Goal: Task Accomplishment & Management: Manage account settings

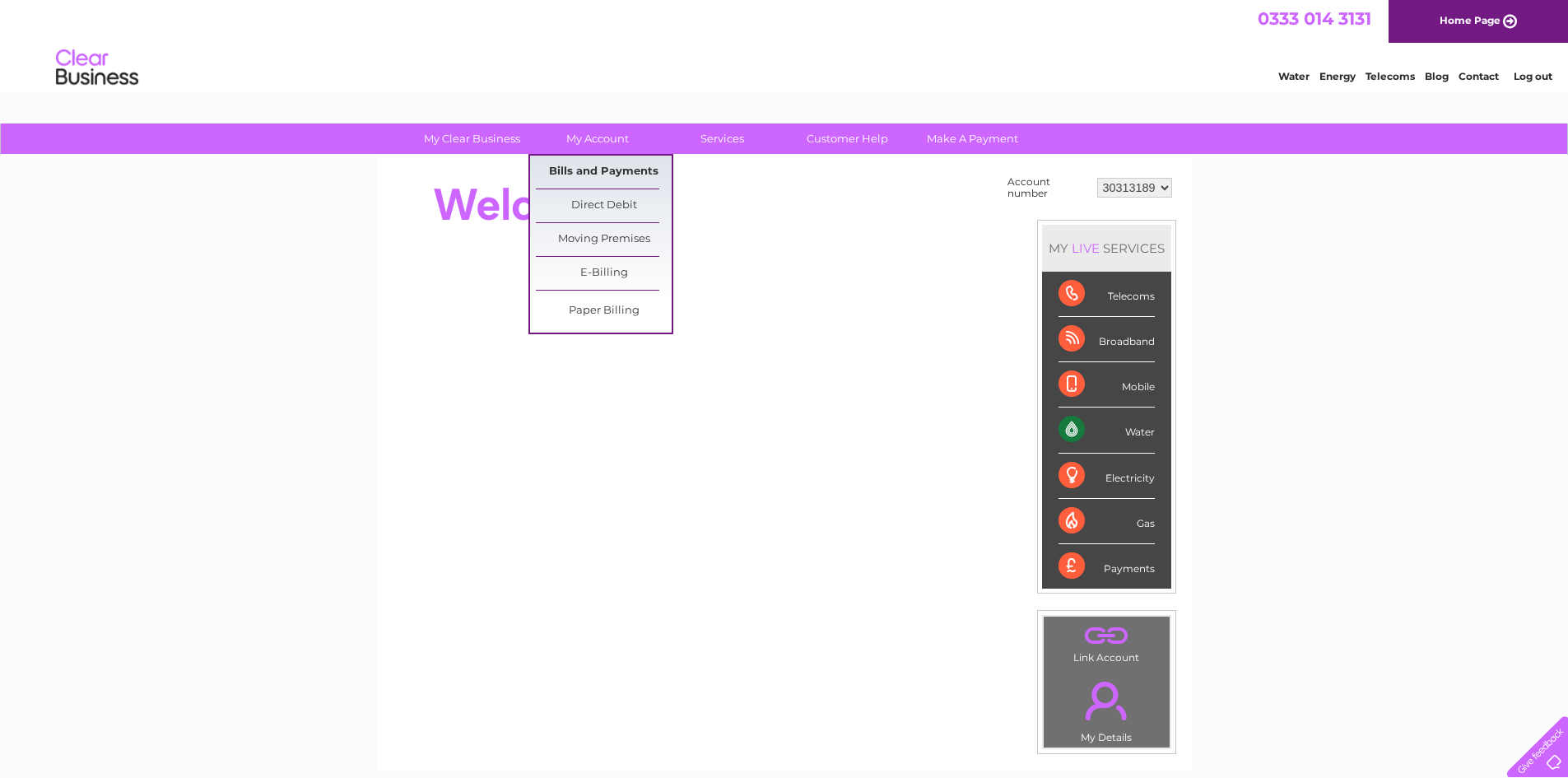
click at [606, 169] on link "Bills and Payments" at bounding box center [603, 172] width 136 height 33
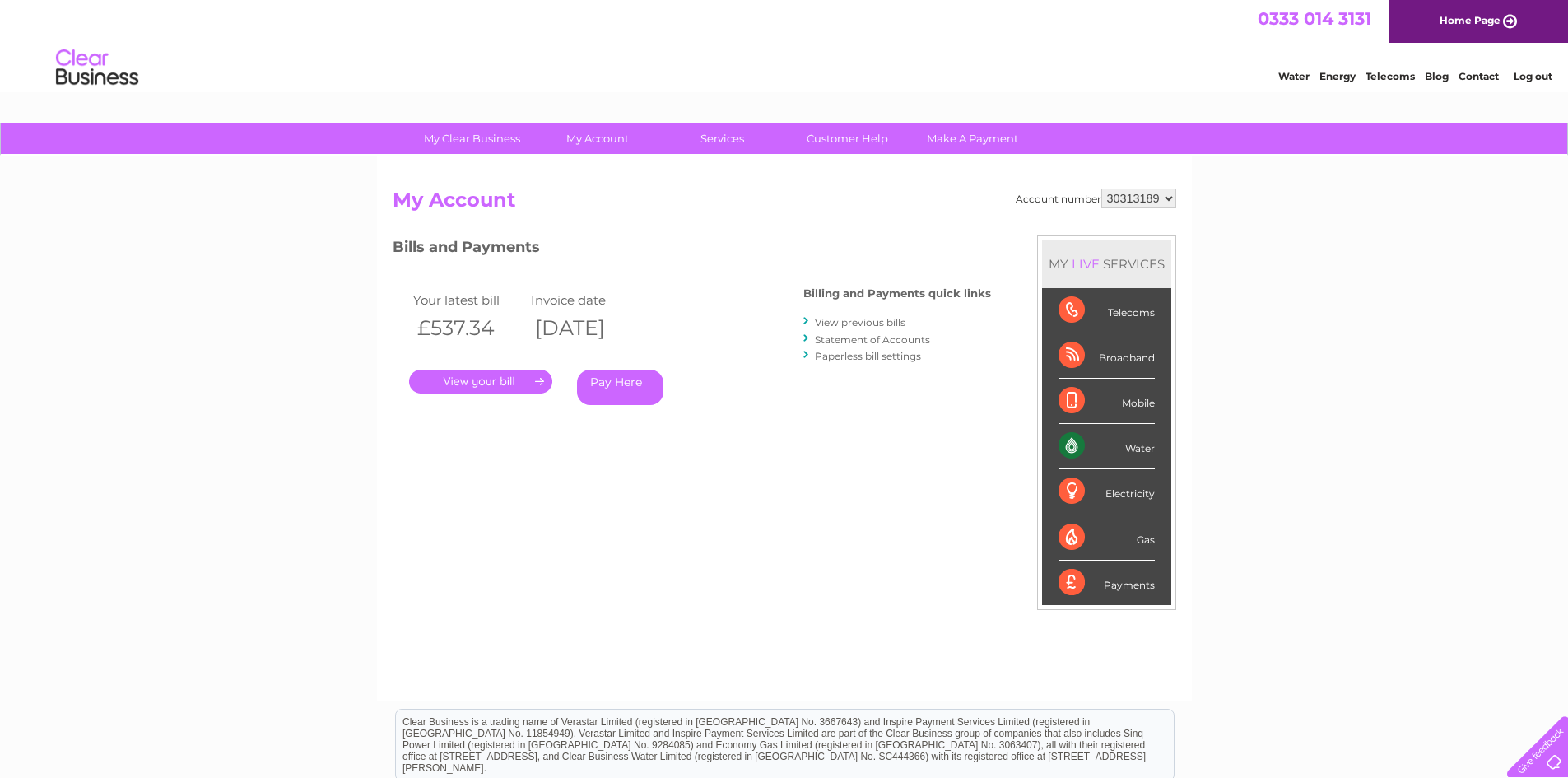
click at [521, 378] on link "." at bounding box center [481, 381] width 143 height 24
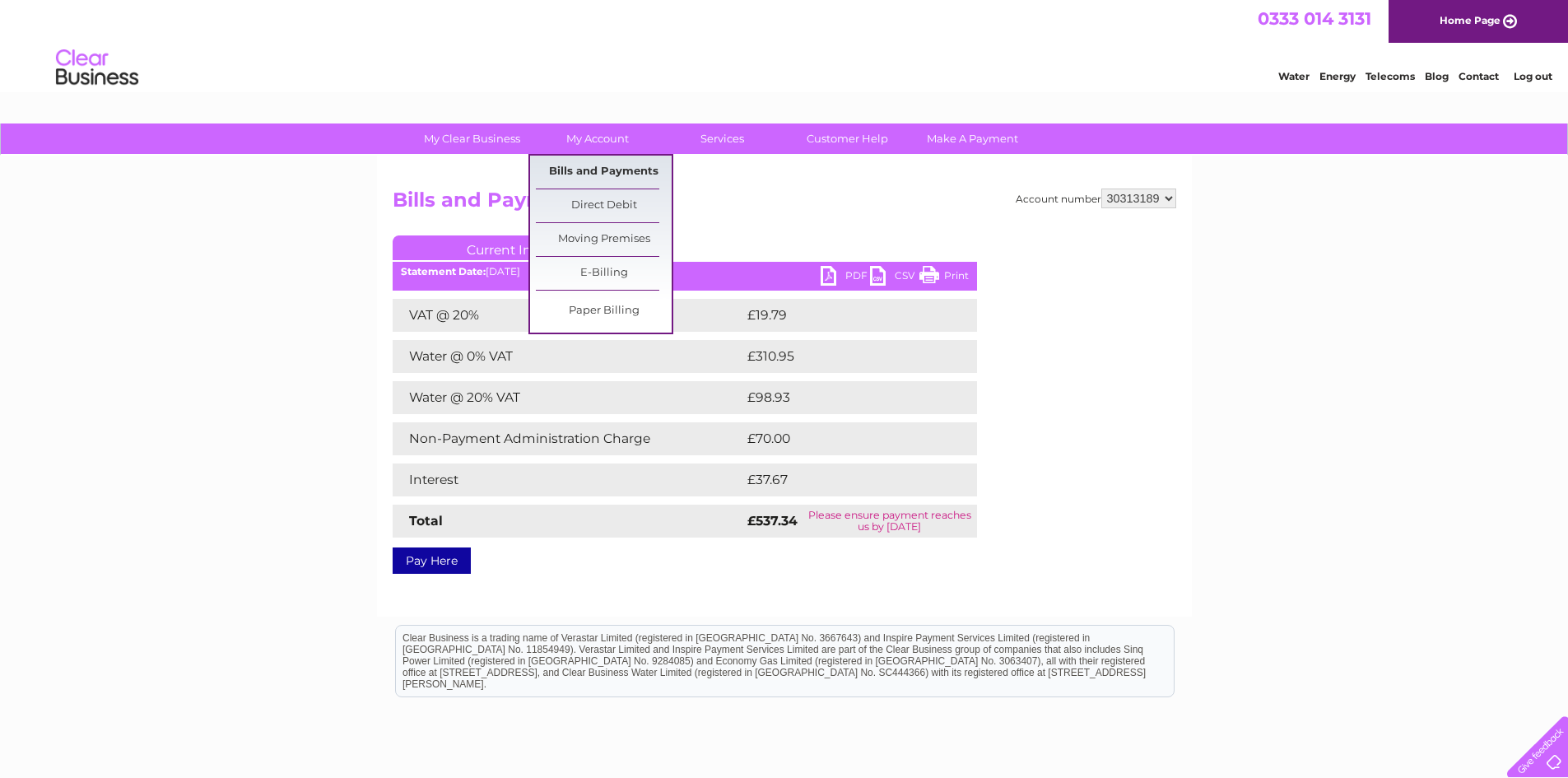
click at [593, 170] on link "Bills and Payments" at bounding box center [603, 172] width 136 height 33
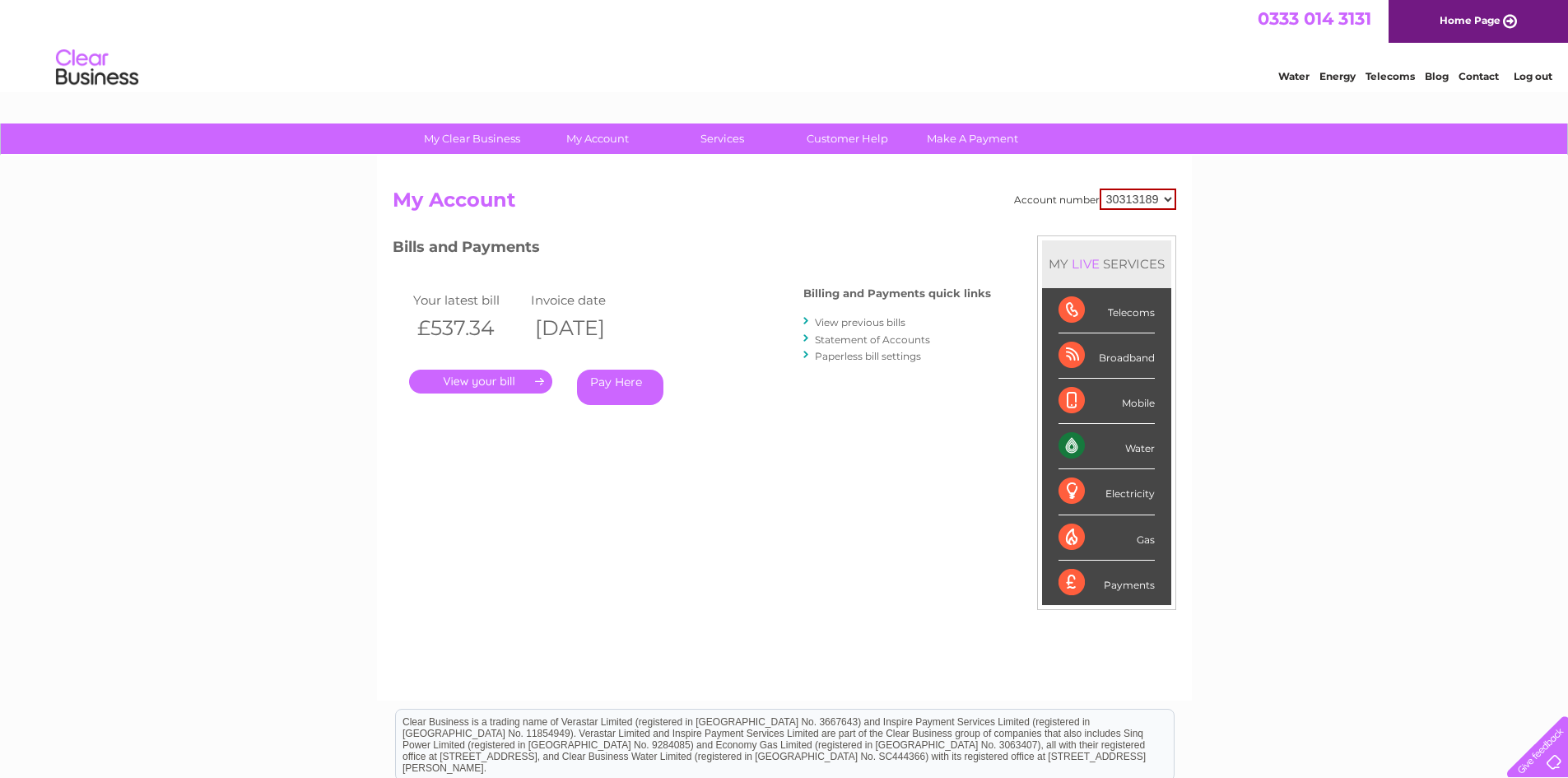
click at [884, 324] on link "View previous bills" at bounding box center [861, 322] width 91 height 12
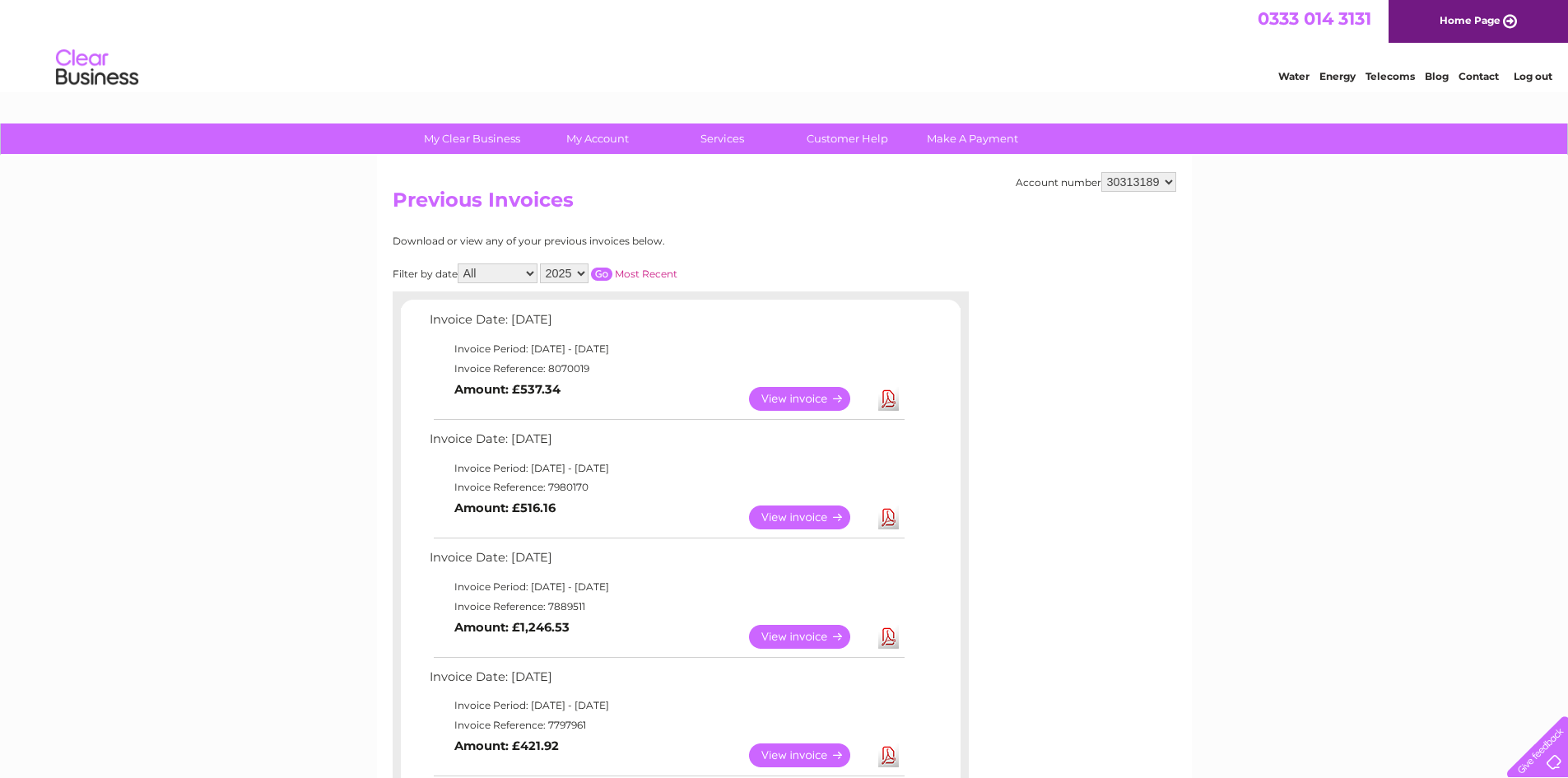
click at [821, 513] on link "View" at bounding box center [810, 517] width 121 height 24
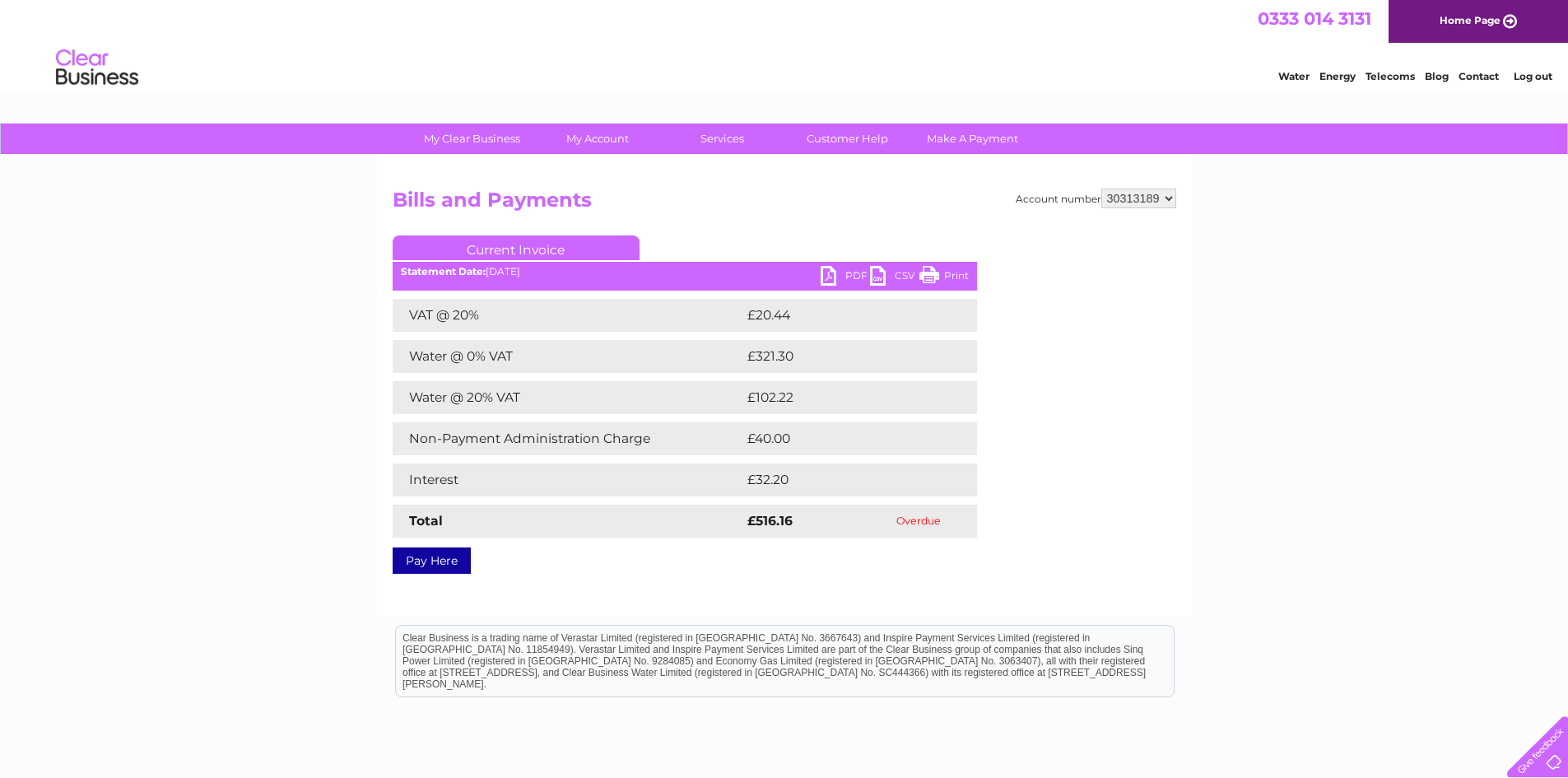
click at [845, 280] on link "PDF" at bounding box center [845, 278] width 49 height 24
click at [825, 275] on link "PDF" at bounding box center [845, 278] width 49 height 24
